Goal: Task Accomplishment & Management: Manage account settings

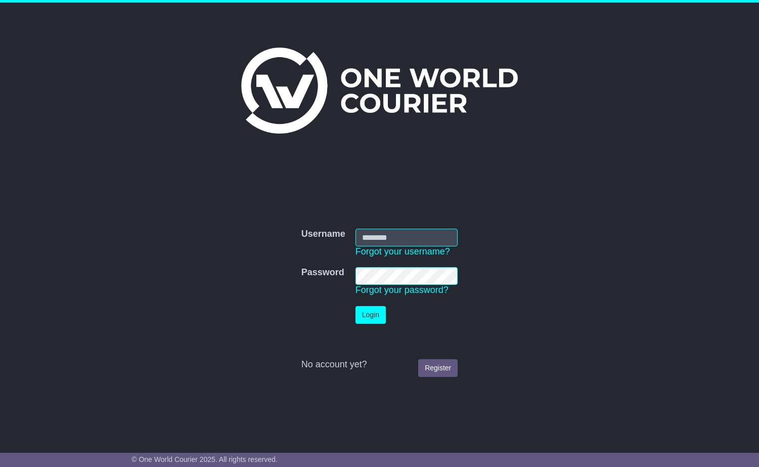
type input "**********"
click at [372, 312] on button "Login" at bounding box center [371, 315] width 30 height 18
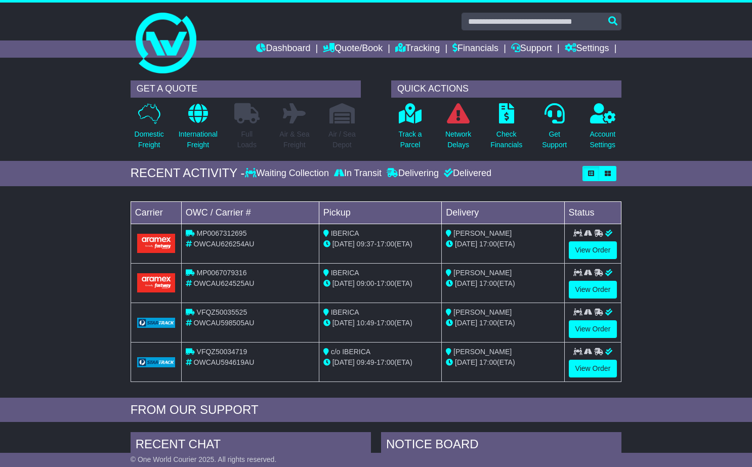
scroll to position [326, 0]
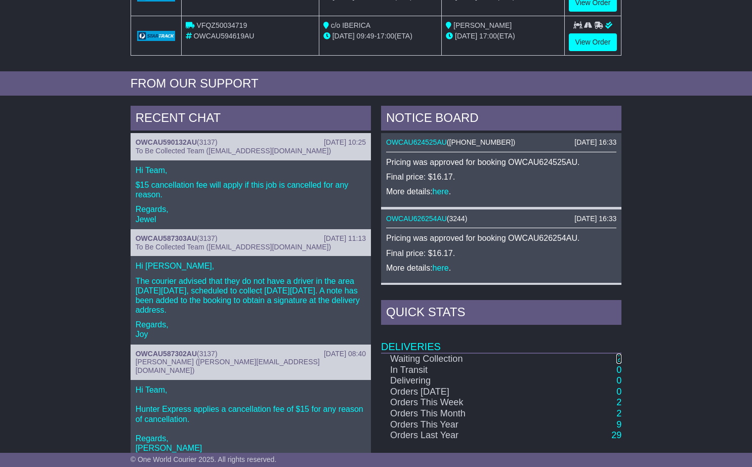
click at [619, 356] on link "2" at bounding box center [618, 359] width 5 height 10
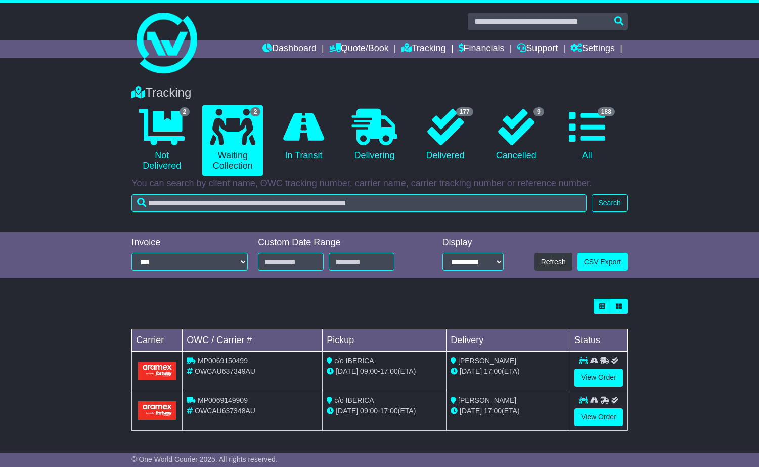
click at [697, 106] on div "Tracking 2 Not Delivered 2 Waiting Collection 0 In Transit 0 Delivering 9" at bounding box center [379, 153] width 759 height 157
drag, startPoint x: 684, startPoint y: 121, endPoint x: 532, endPoint y: 95, distance: 154.1
click at [674, 121] on div "Tracking 2 Not Delivered 2 Waiting Collection 0 In Transit 0 Delivering 9" at bounding box center [379, 153] width 759 height 157
click at [585, 415] on link "View Order" at bounding box center [599, 417] width 49 height 18
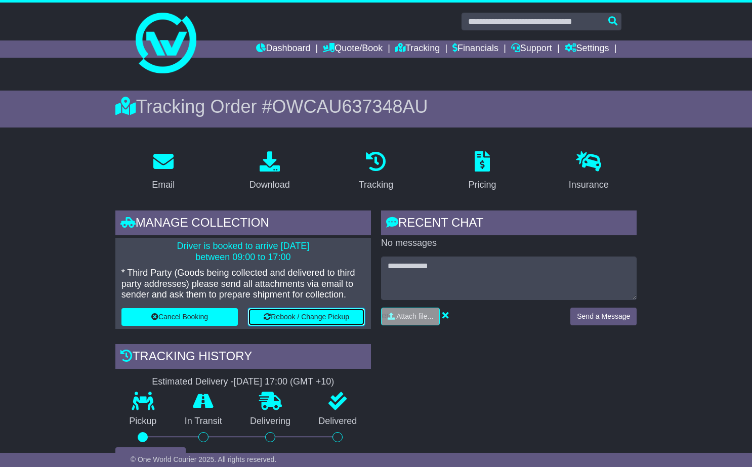
click at [303, 313] on button "Rebook / Change Pickup" at bounding box center [306, 317] width 117 height 18
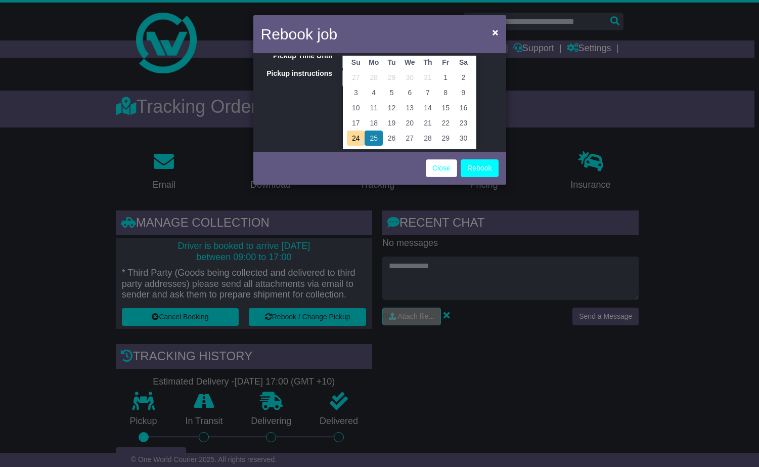
scroll to position [57, 0]
click at [391, 131] on td "26" at bounding box center [392, 136] width 18 height 15
type input "**********"
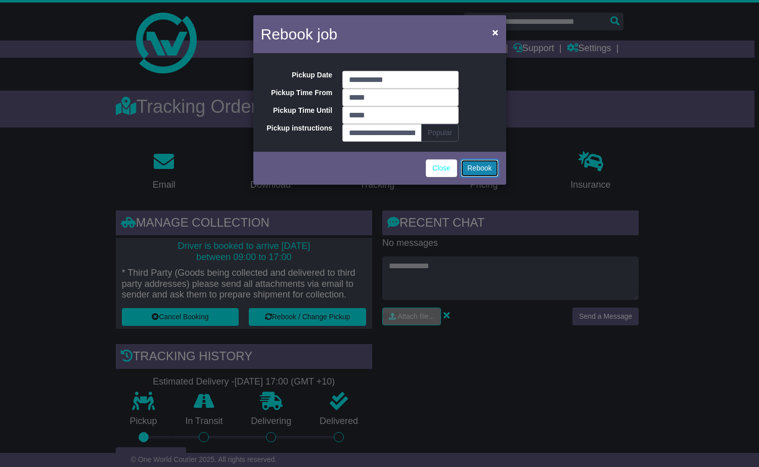
click at [488, 173] on button "Rebook" at bounding box center [479, 168] width 37 height 18
